Goal: Information Seeking & Learning: Learn about a topic

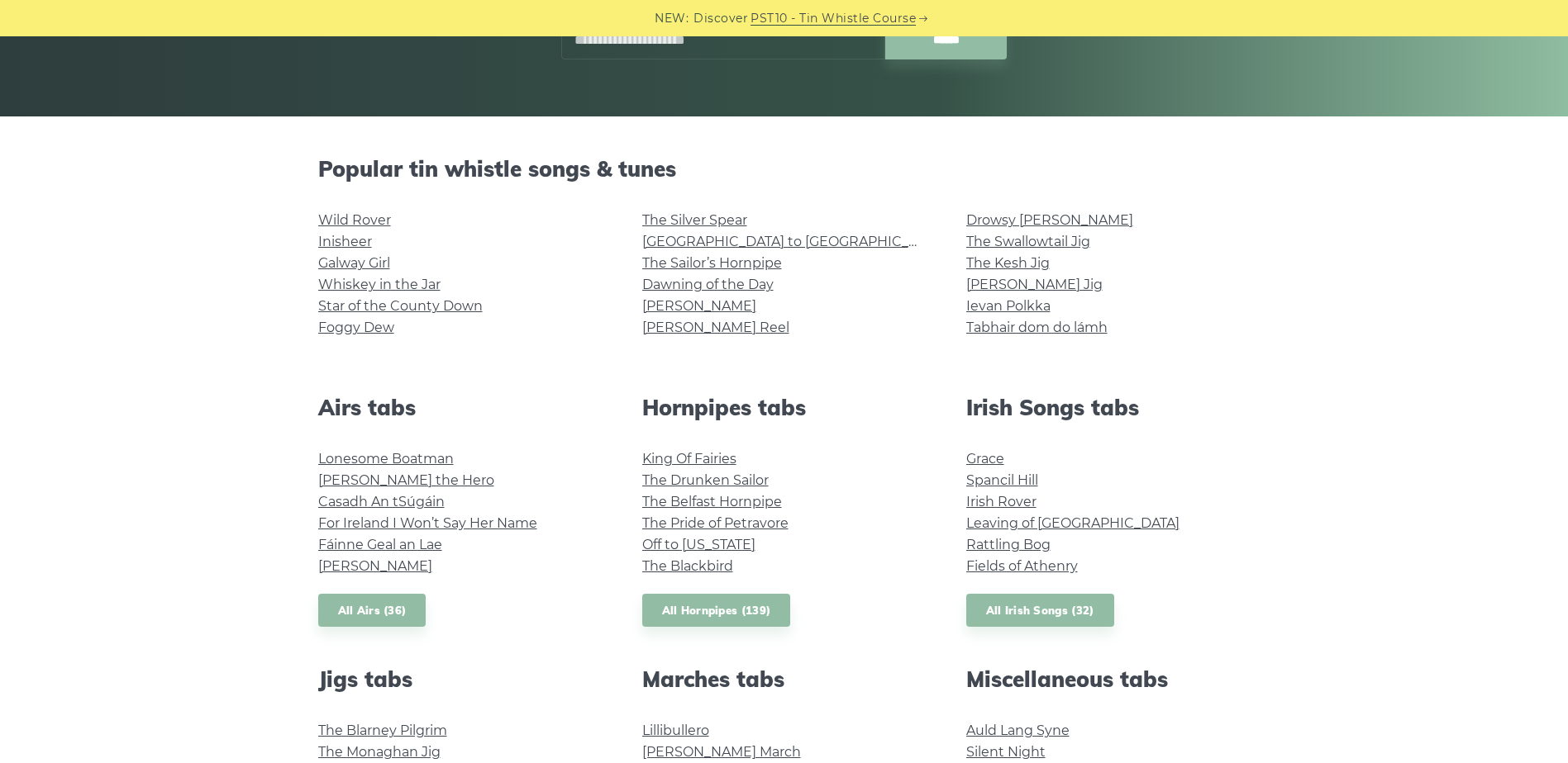
scroll to position [496, 0]
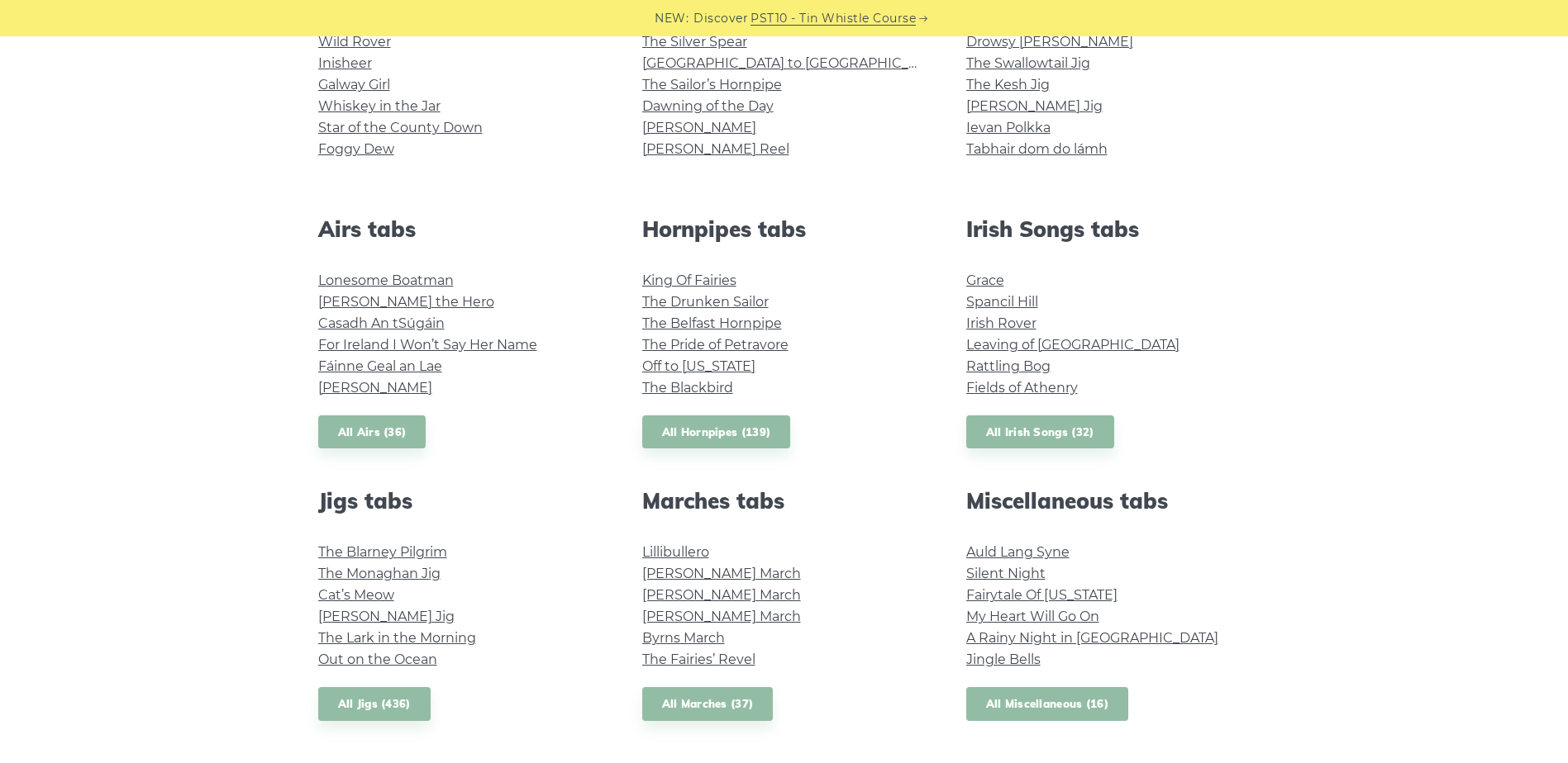
click at [995, 694] on link "All Miscellaneous (16)" at bounding box center [1047, 704] width 163 height 34
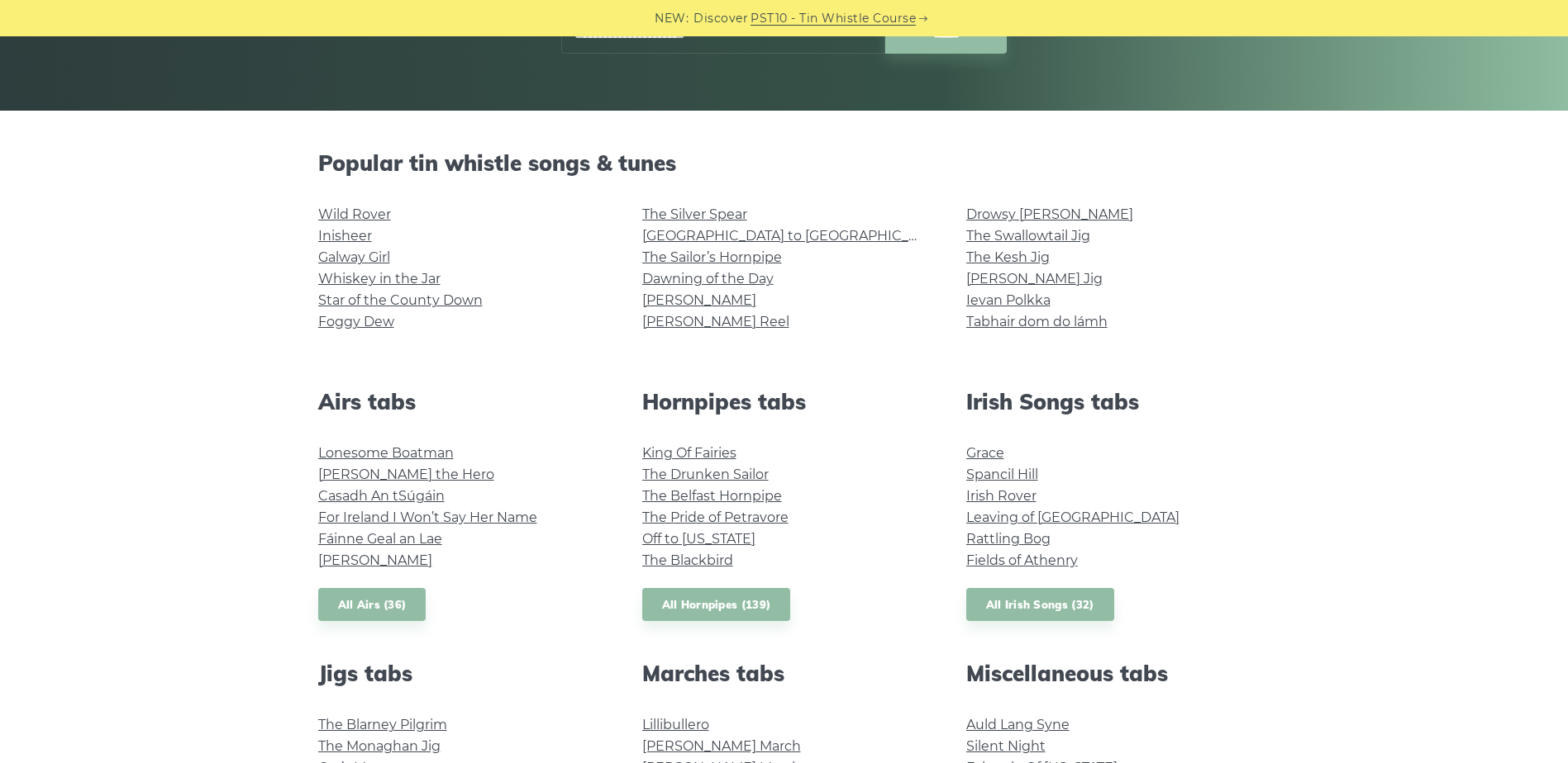
drag, startPoint x: 242, startPoint y: 393, endPoint x: 277, endPoint y: 443, distance: 61.0
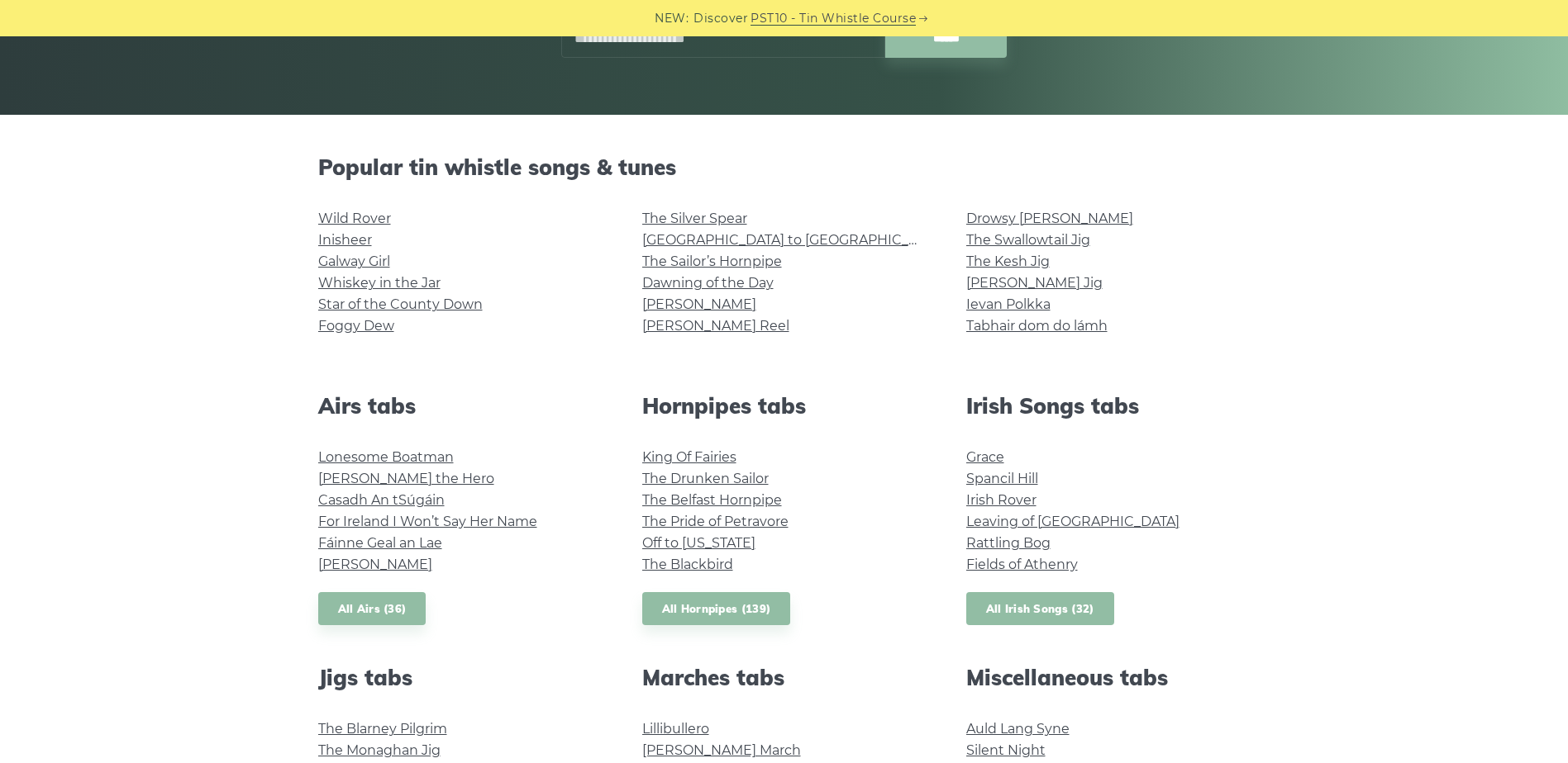
click at [1073, 624] on link "All Irish Songs (32)" at bounding box center [1039, 609] width 148 height 34
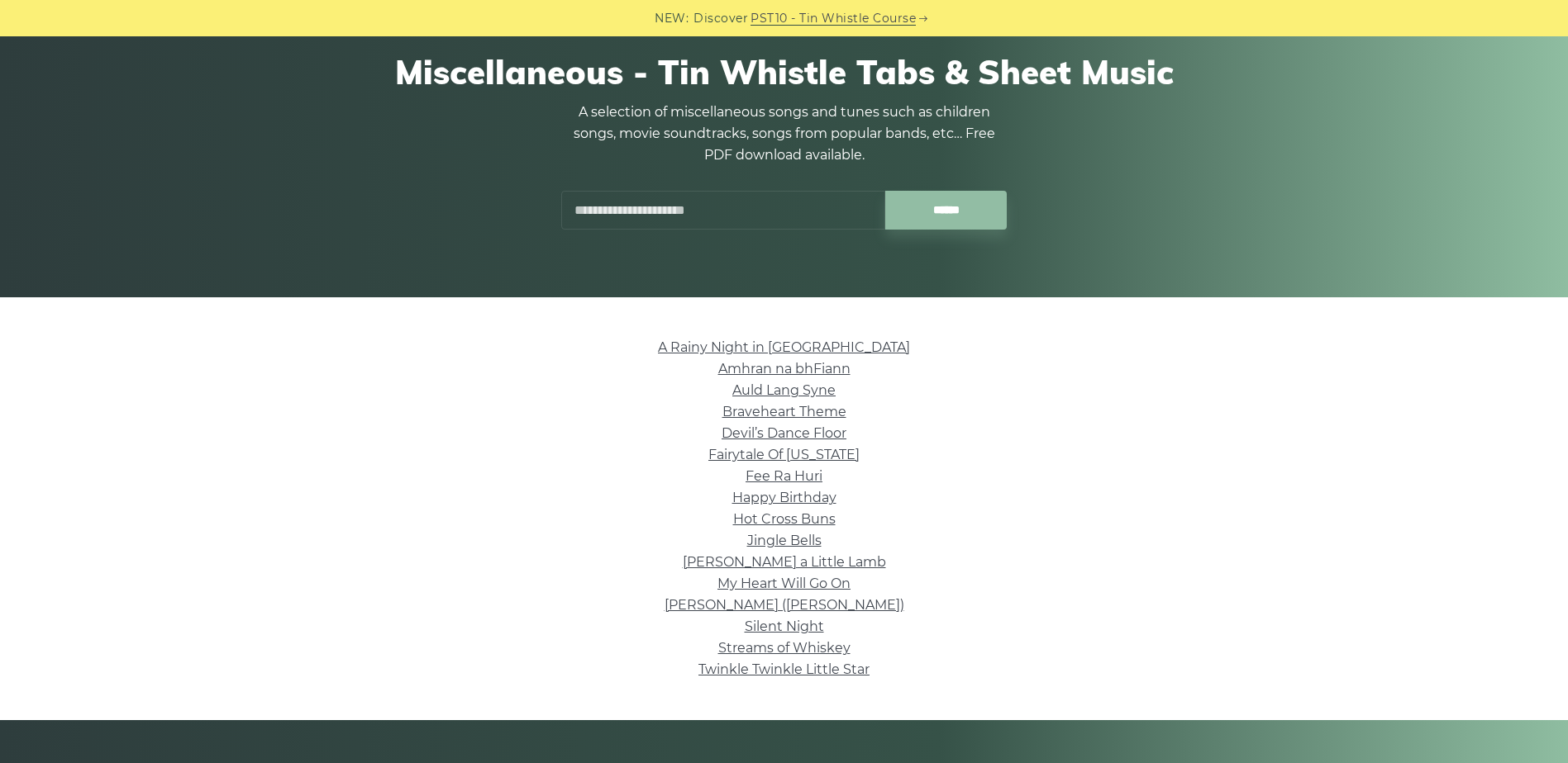
drag, startPoint x: 439, startPoint y: 493, endPoint x: 441, endPoint y: 524, distance: 31.1
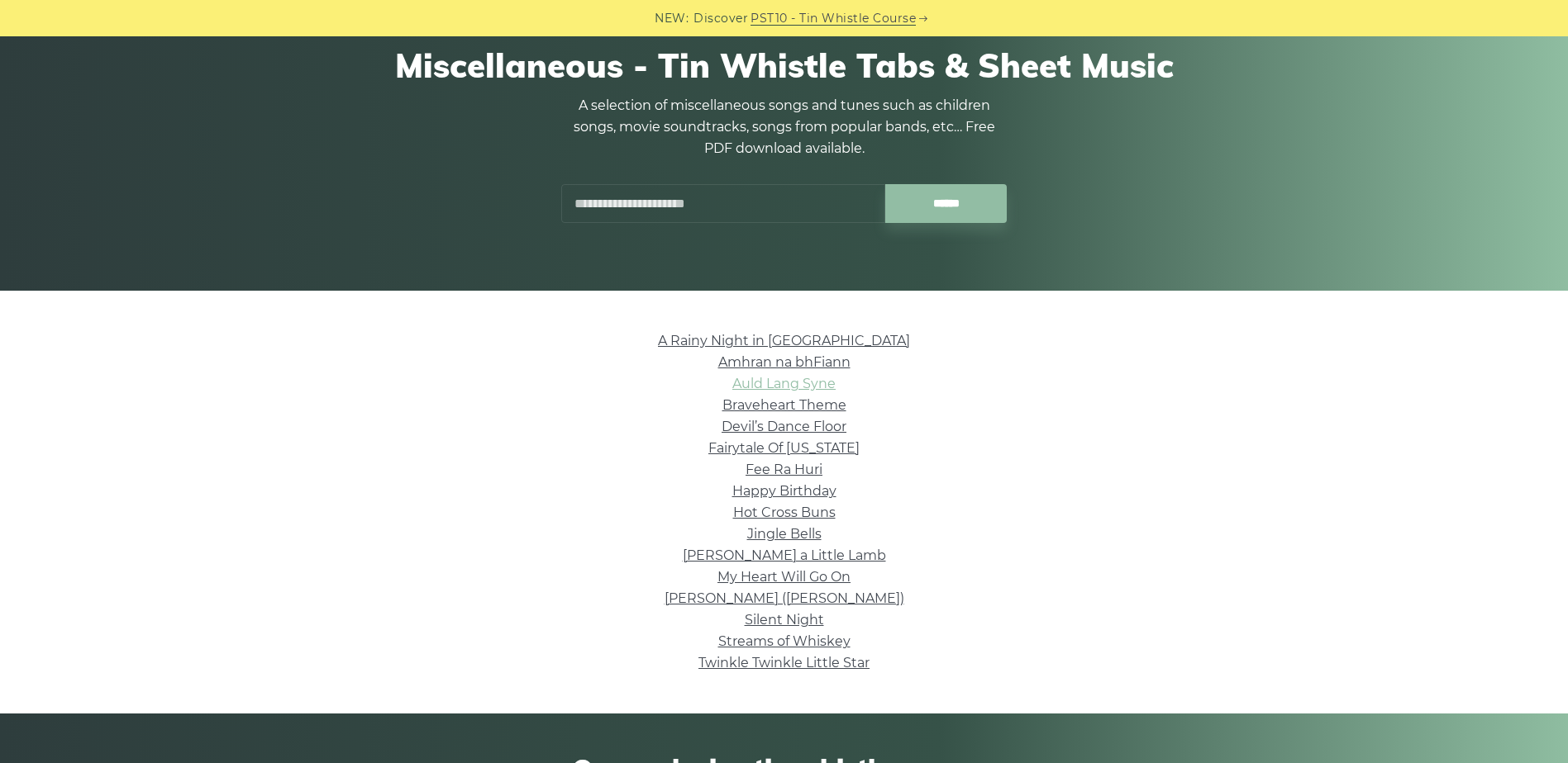
click at [796, 383] on link "Auld Lang Syne" at bounding box center [784, 383] width 103 height 16
click at [793, 341] on link "A Rainy Night in Soho" at bounding box center [784, 341] width 252 height 16
click at [770, 424] on link "Devil’s Dance Floor" at bounding box center [784, 427] width 125 height 16
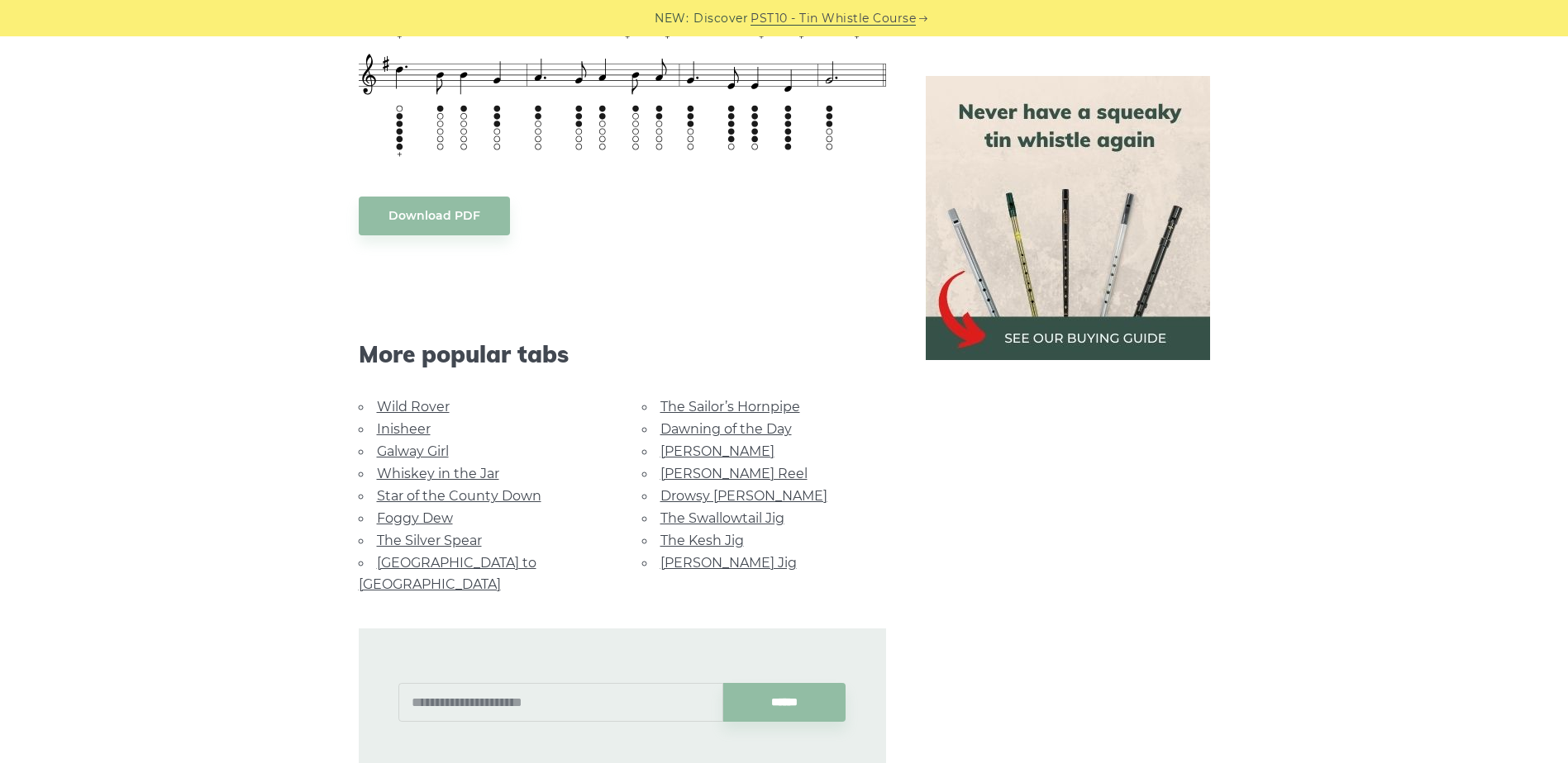
scroll to position [909, 0]
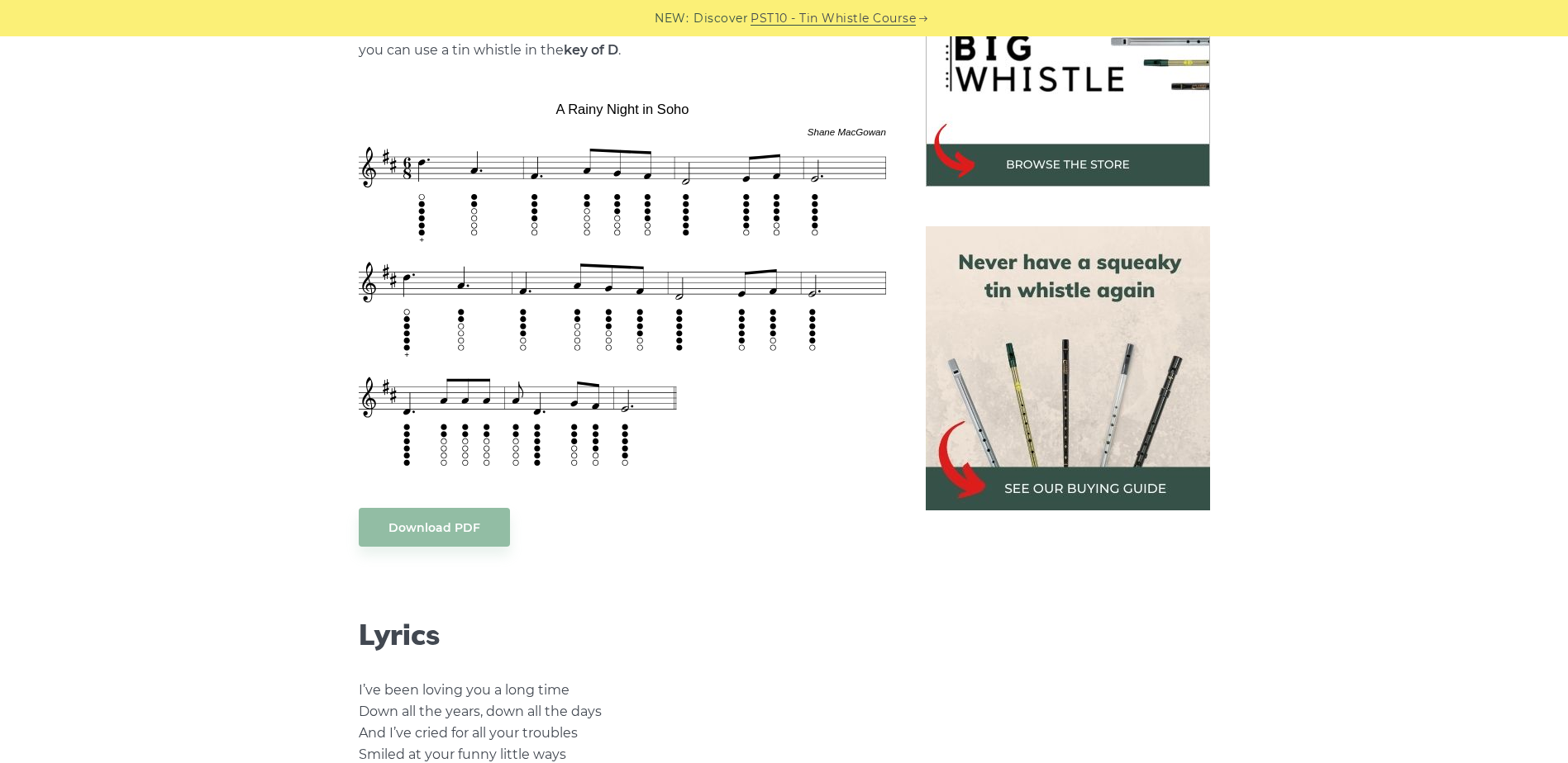
scroll to position [537, 0]
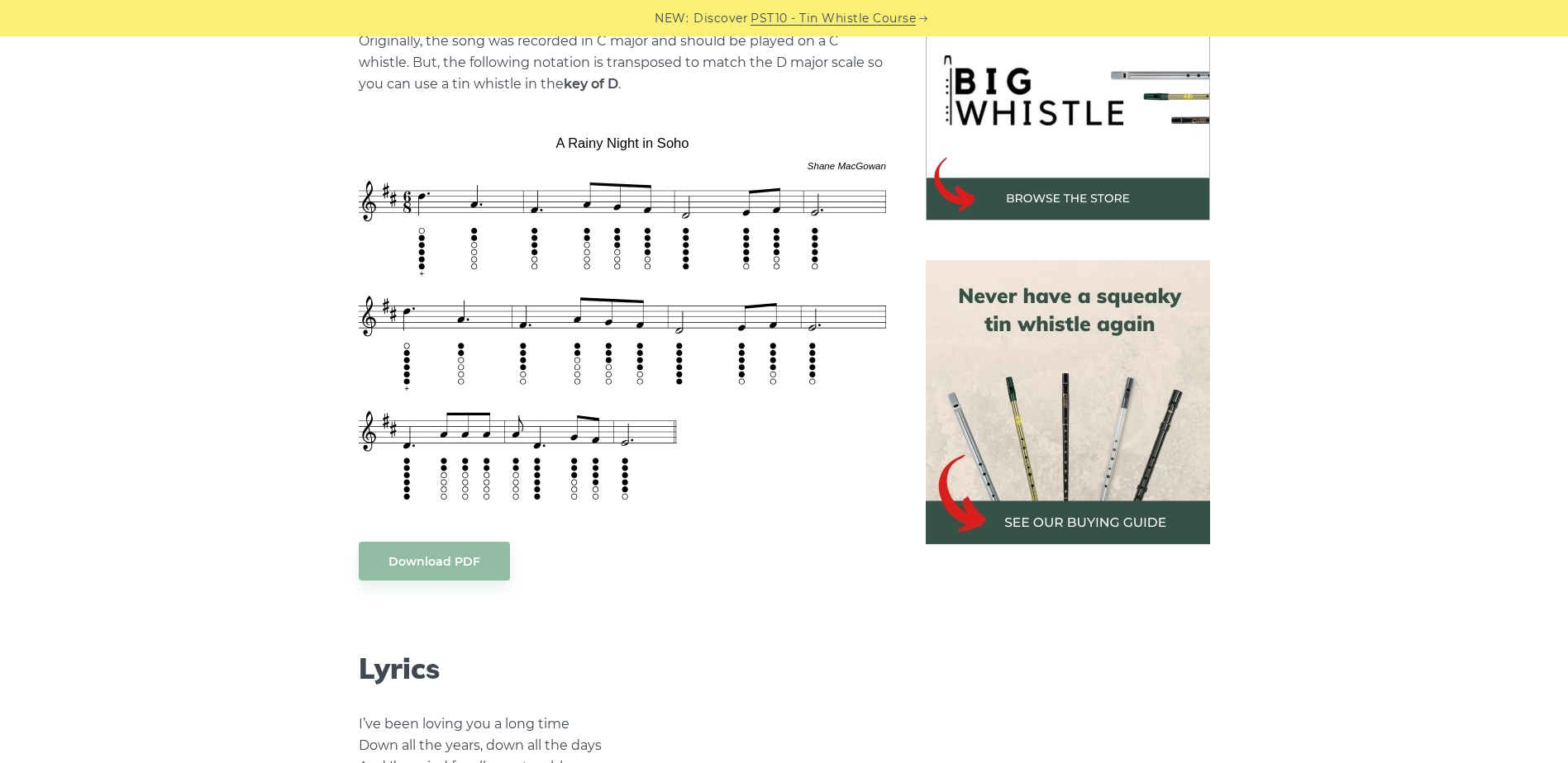
drag, startPoint x: 167, startPoint y: 323, endPoint x: 174, endPoint y: 286, distance: 37.7
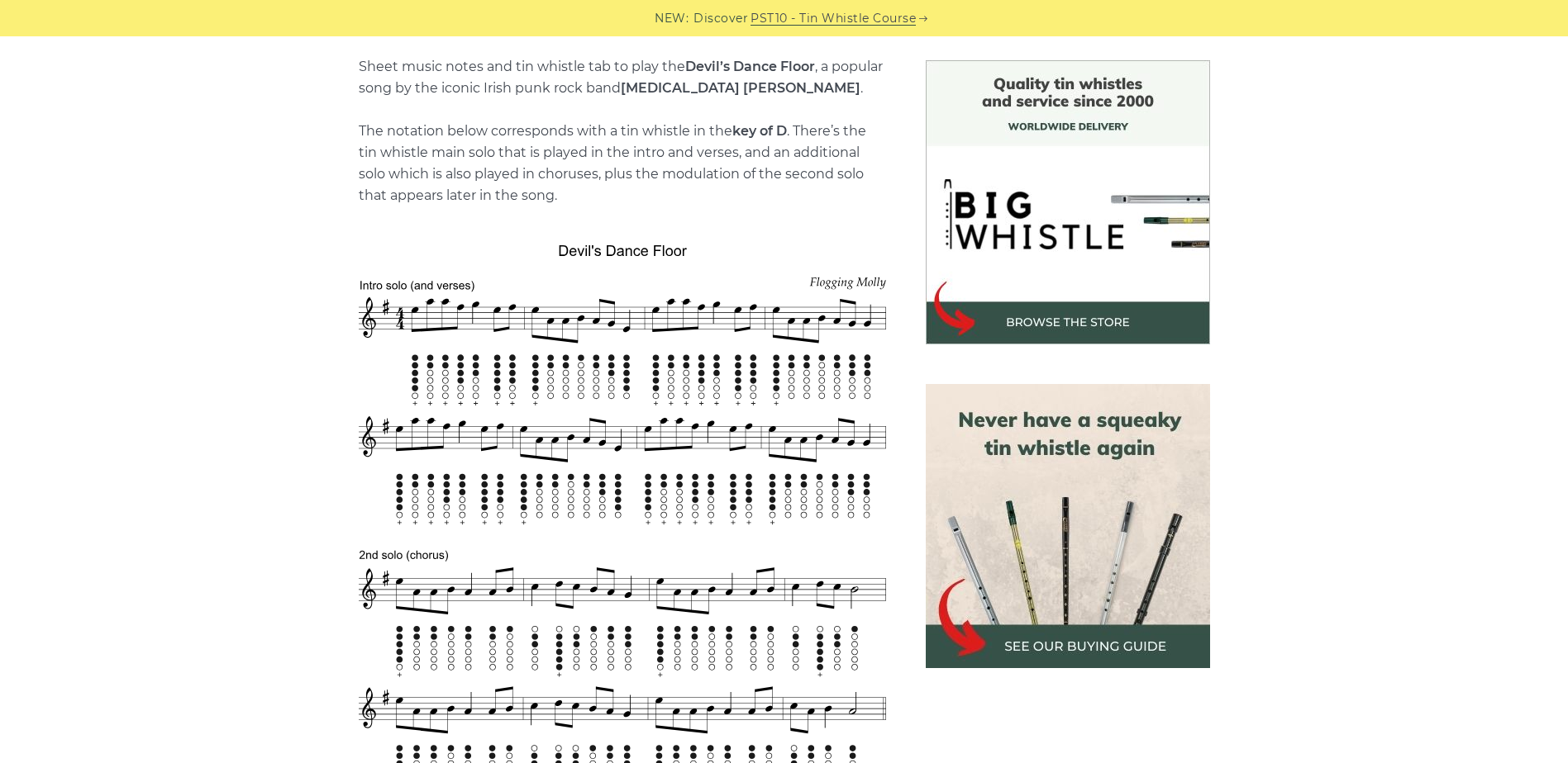
scroll to position [496, 0]
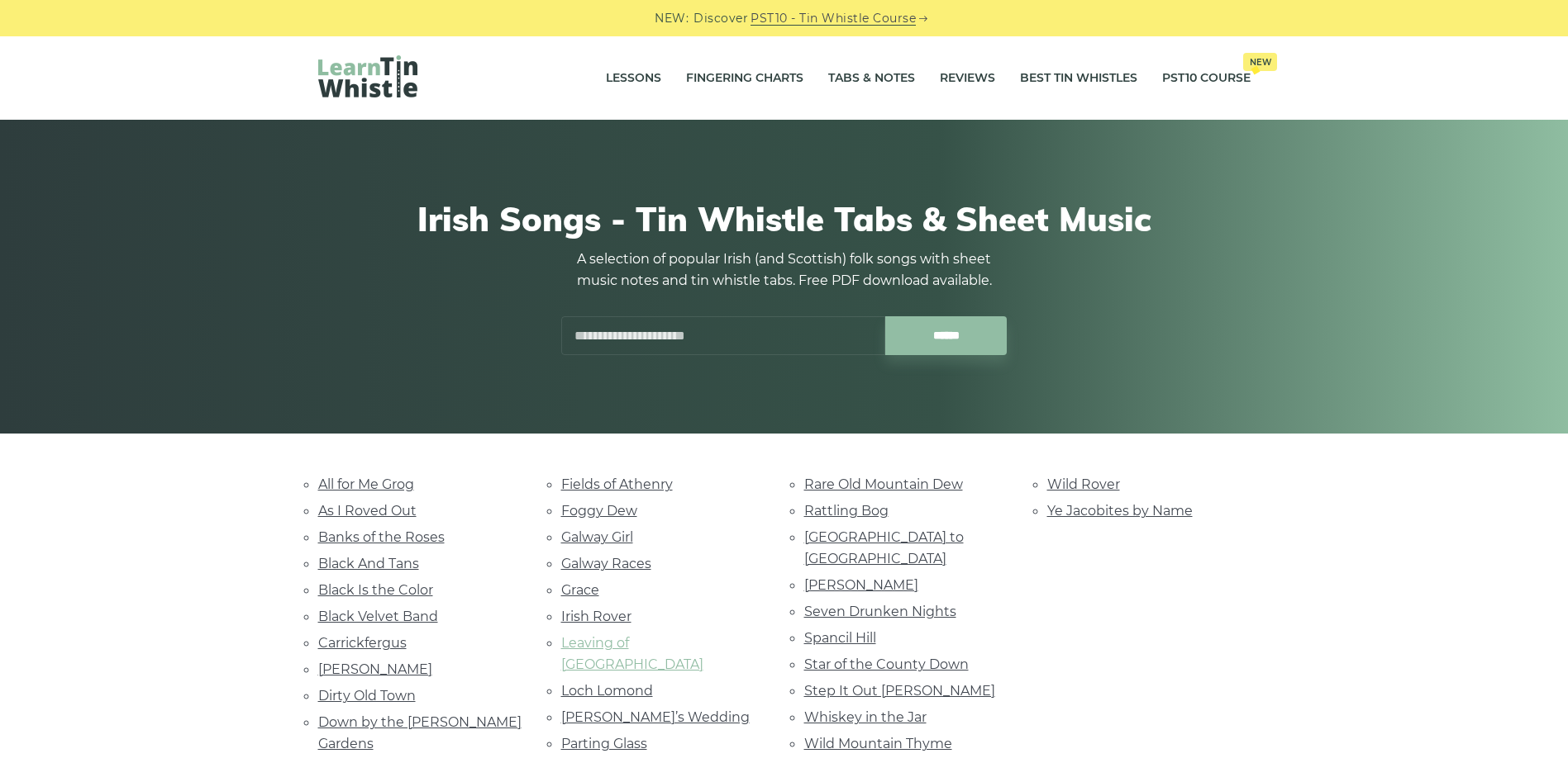
click at [601, 645] on link "Leaving of Liverpool" at bounding box center [632, 654] width 142 height 37
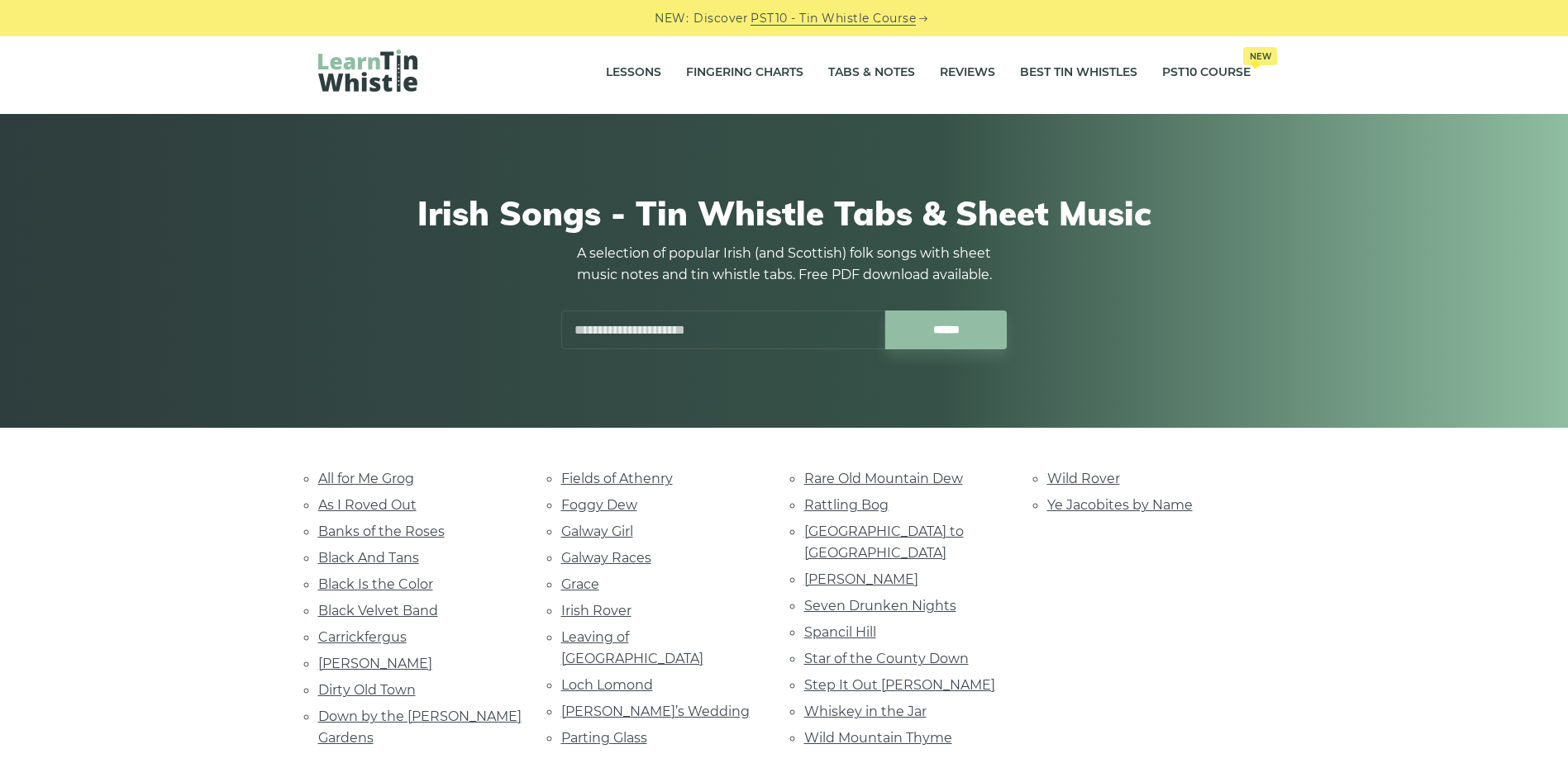
drag, startPoint x: 130, startPoint y: 336, endPoint x: 137, endPoint y: 352, distance: 17.5
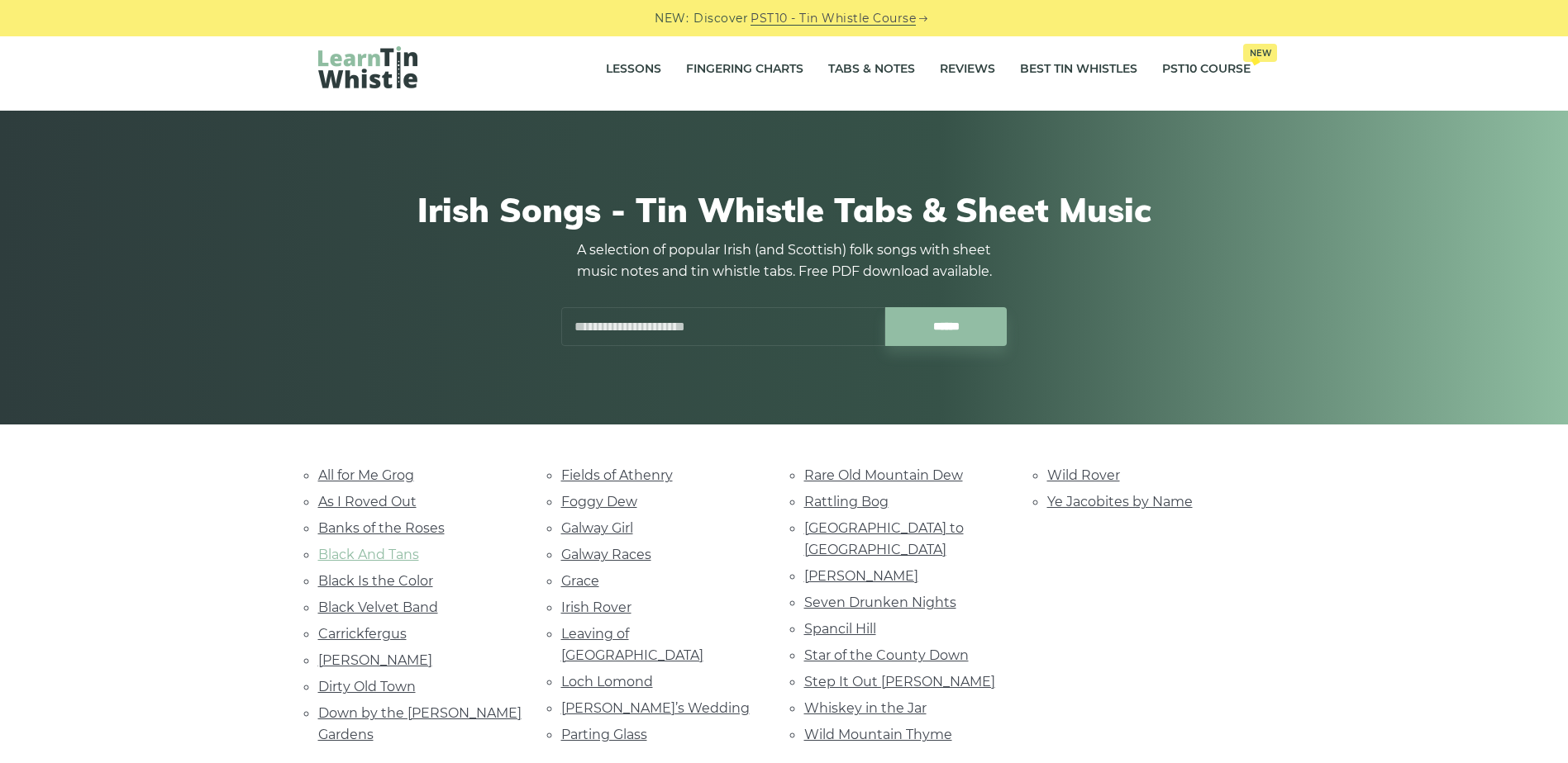
click at [345, 557] on link "Black And Tans" at bounding box center [368, 555] width 100 height 16
click at [327, 685] on link "Dirty Old Town" at bounding box center [367, 687] width 97 height 16
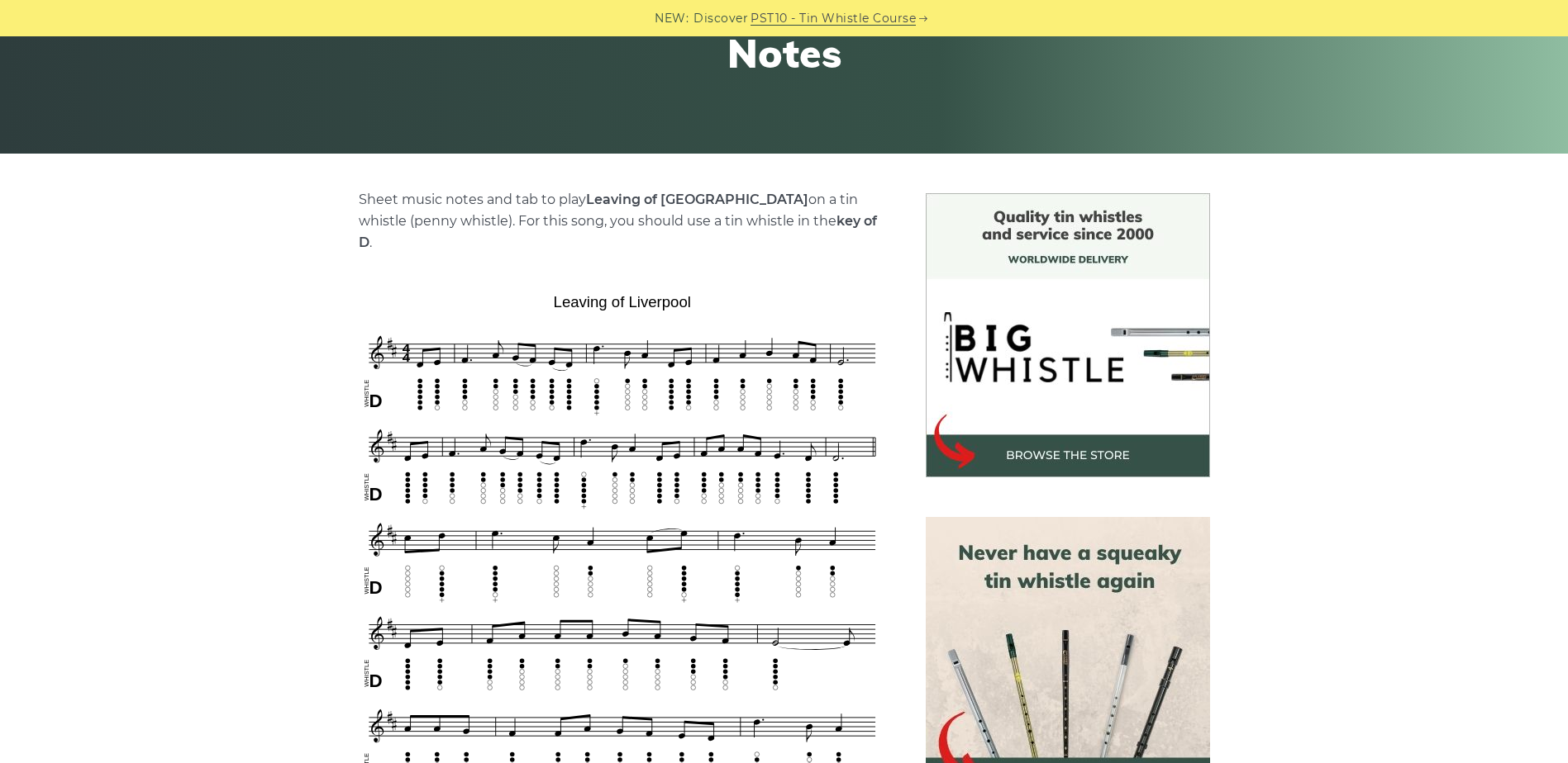
drag, startPoint x: 288, startPoint y: 516, endPoint x: 309, endPoint y: 570, distance: 57.9
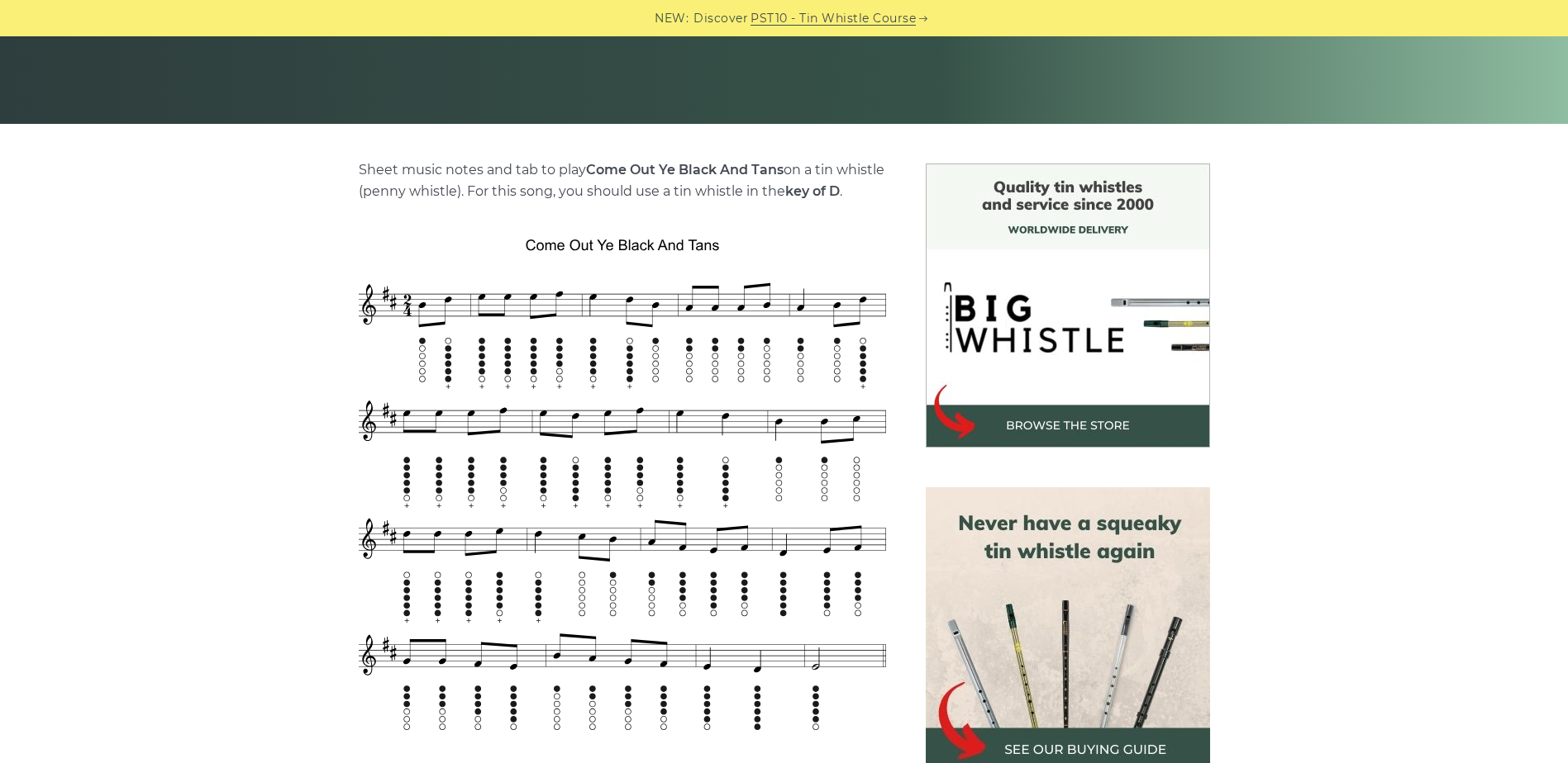
drag, startPoint x: 282, startPoint y: 454, endPoint x: 290, endPoint y: 501, distance: 47.7
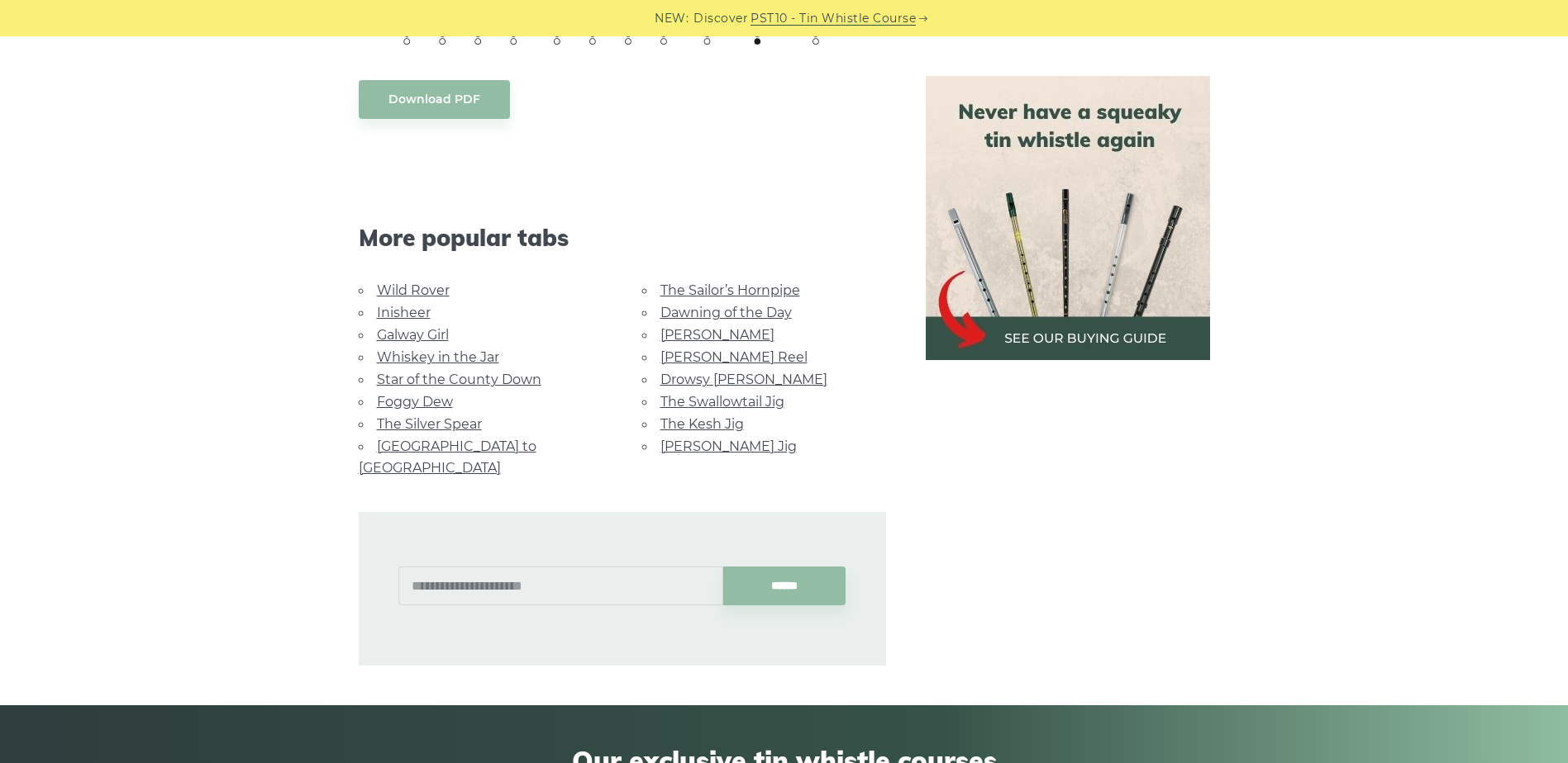
scroll to position [1059, 0]
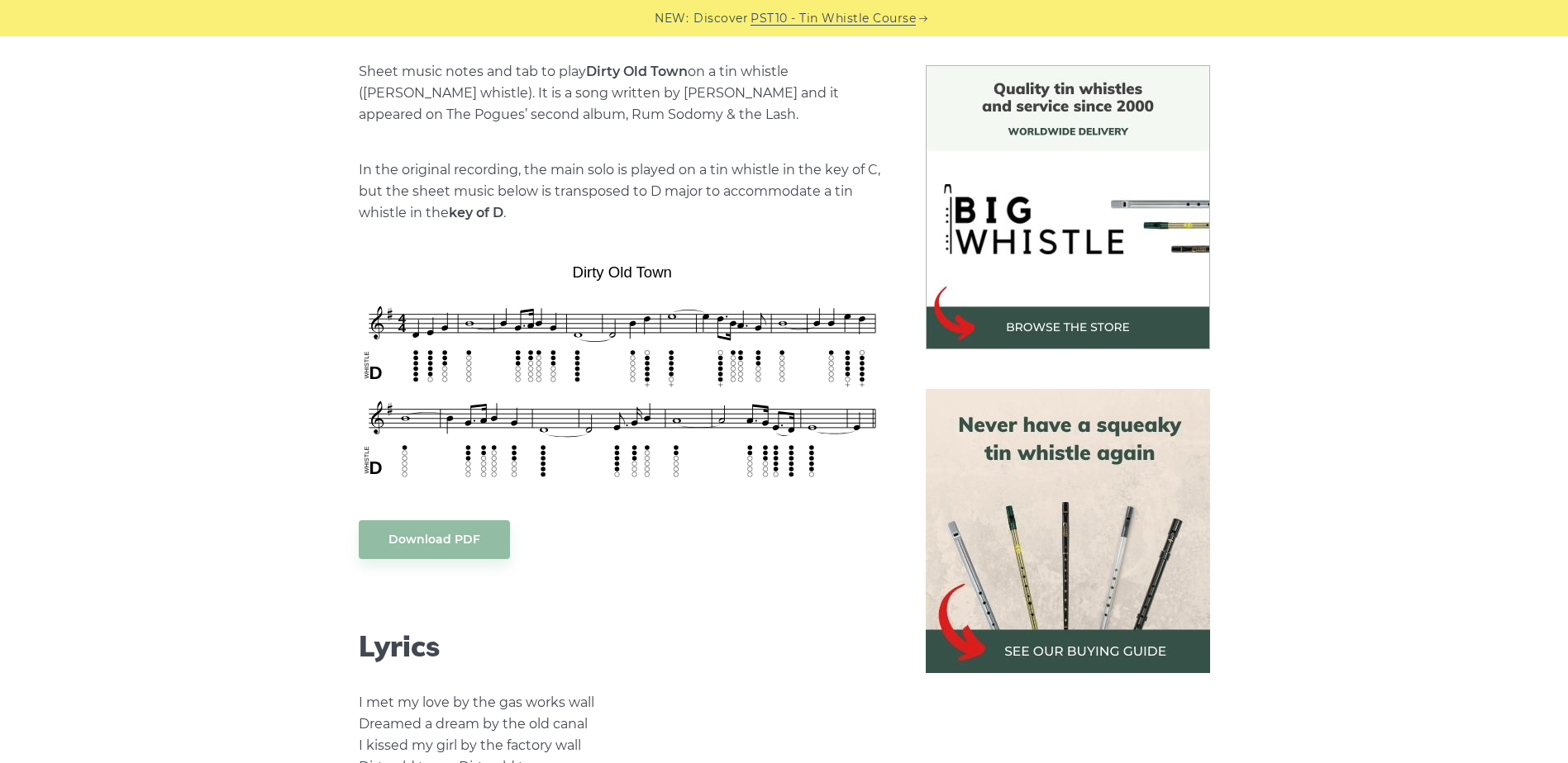
drag, startPoint x: 282, startPoint y: 487, endPoint x: 327, endPoint y: 464, distance: 50.5
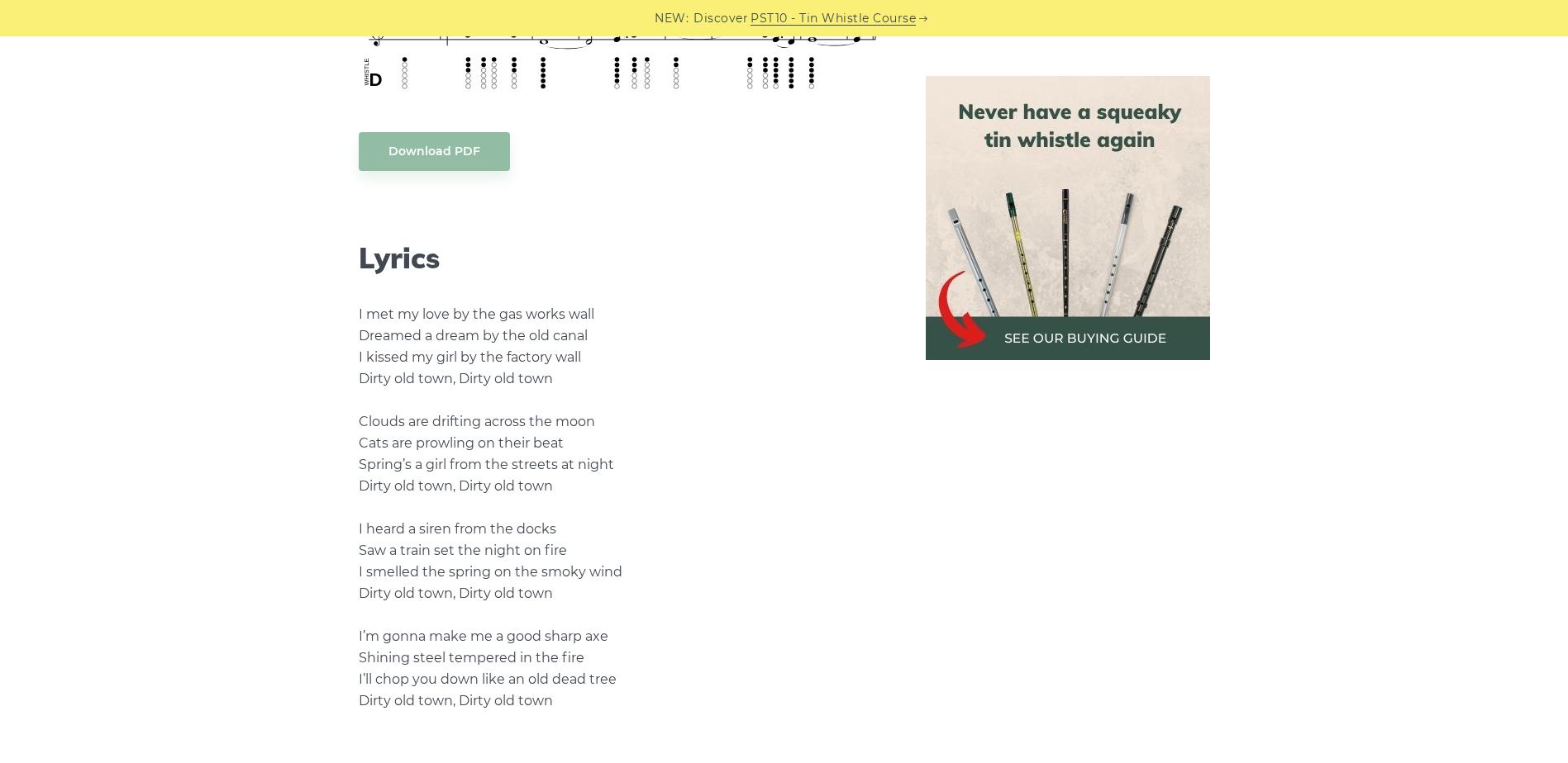
scroll to position [820, 0]
